Goal: Task Accomplishment & Management: Use online tool/utility

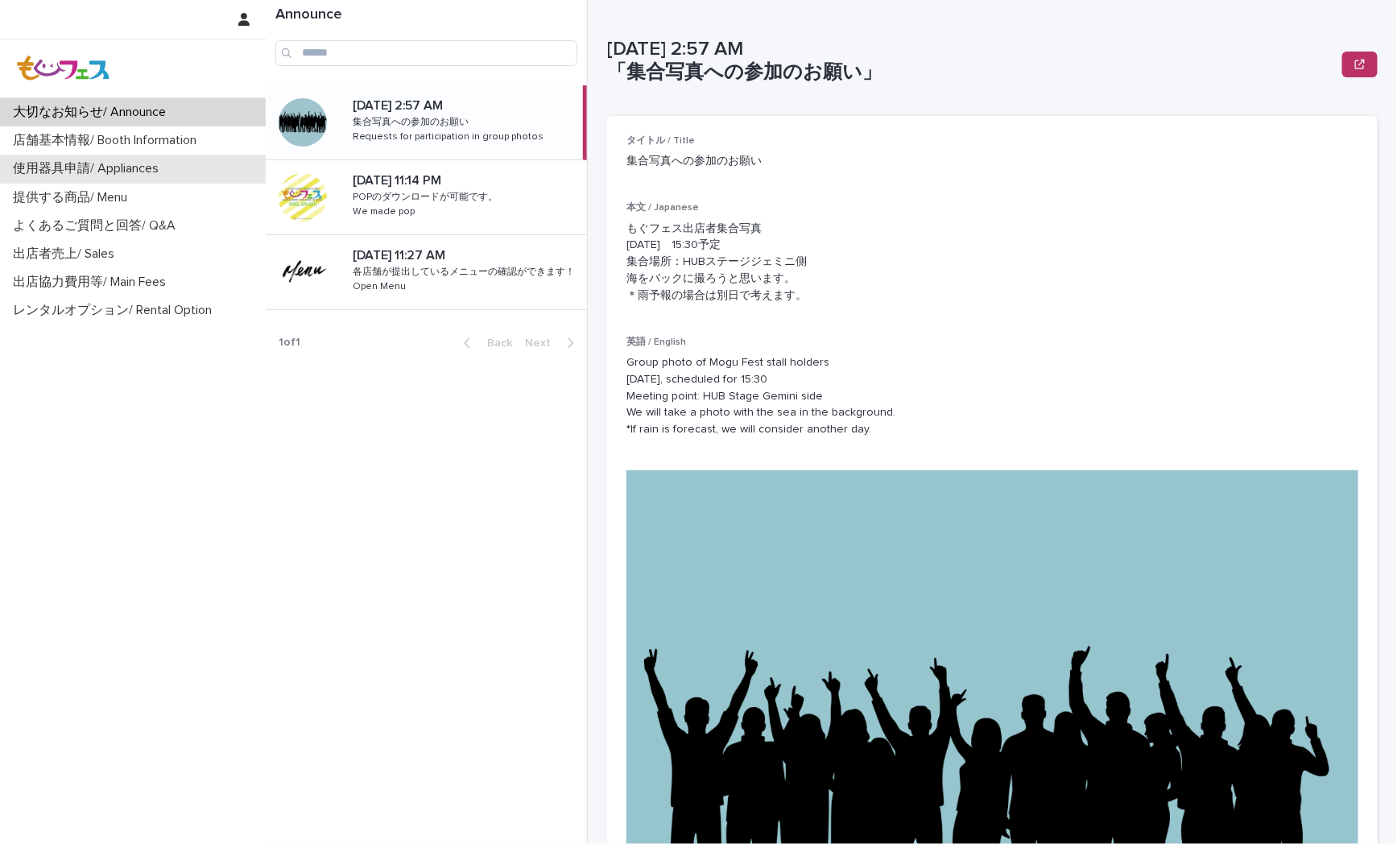
click at [93, 172] on p "使用器具申請/ Appliances" at bounding box center [88, 168] width 165 height 15
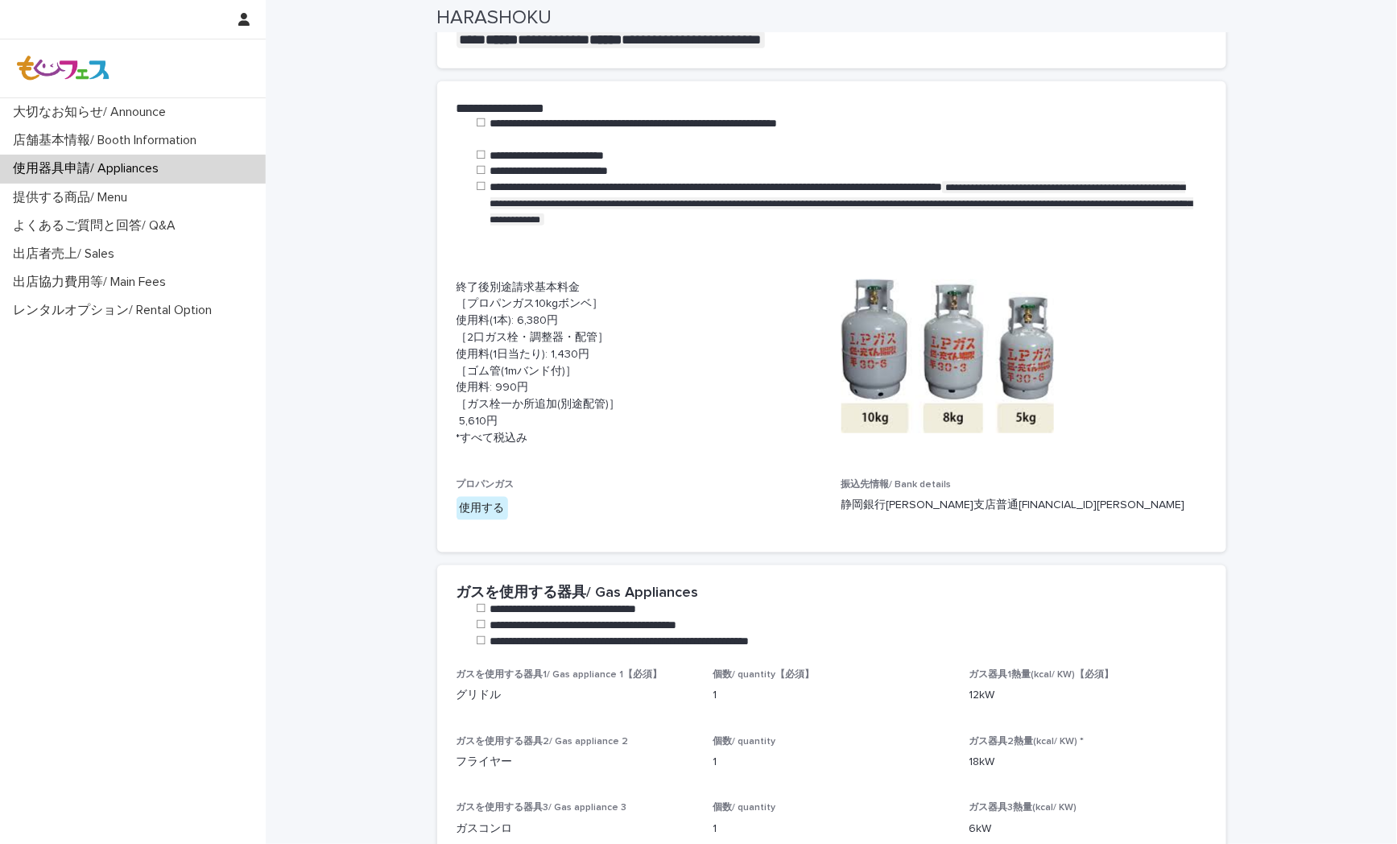
scroll to position [536, 0]
